Goal: Task Accomplishment & Management: Manage account settings

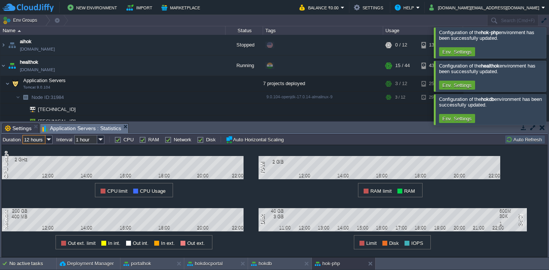
scroll to position [178, 0]
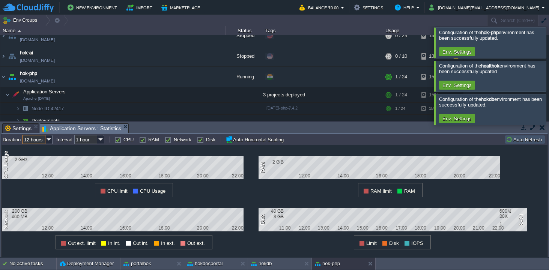
click at [291, 11] on td "New Environment Import Marketplace" at bounding box center [147, 7] width 288 height 11
click at [505, 5] on button "[DOMAIN_NAME][EMAIL_ADDRESS][DOMAIN_NAME]" at bounding box center [485, 7] width 112 height 9
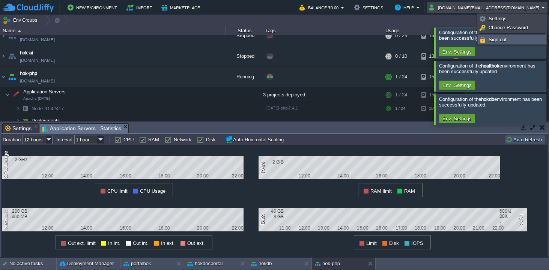
click at [497, 39] on span "Sign out" at bounding box center [498, 40] width 18 height 6
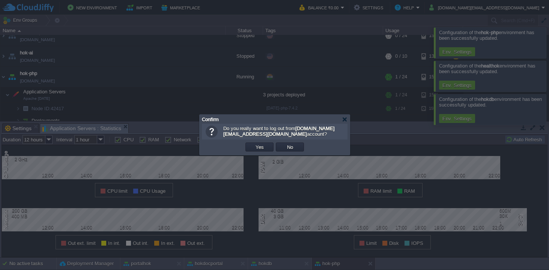
click at [254, 152] on td "Yes" at bounding box center [259, 146] width 30 height 11
click at [255, 148] on button "Yes" at bounding box center [259, 147] width 13 height 7
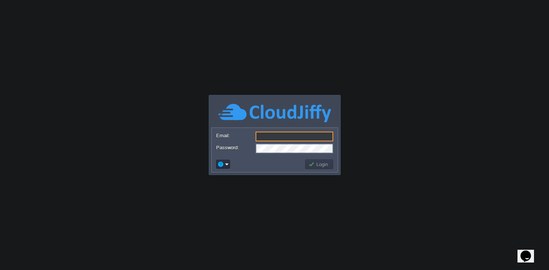
type input "[DOMAIN_NAME][EMAIL_ADDRESS][DOMAIN_NAME]"
